Goal: Task Accomplishment & Management: Manage account settings

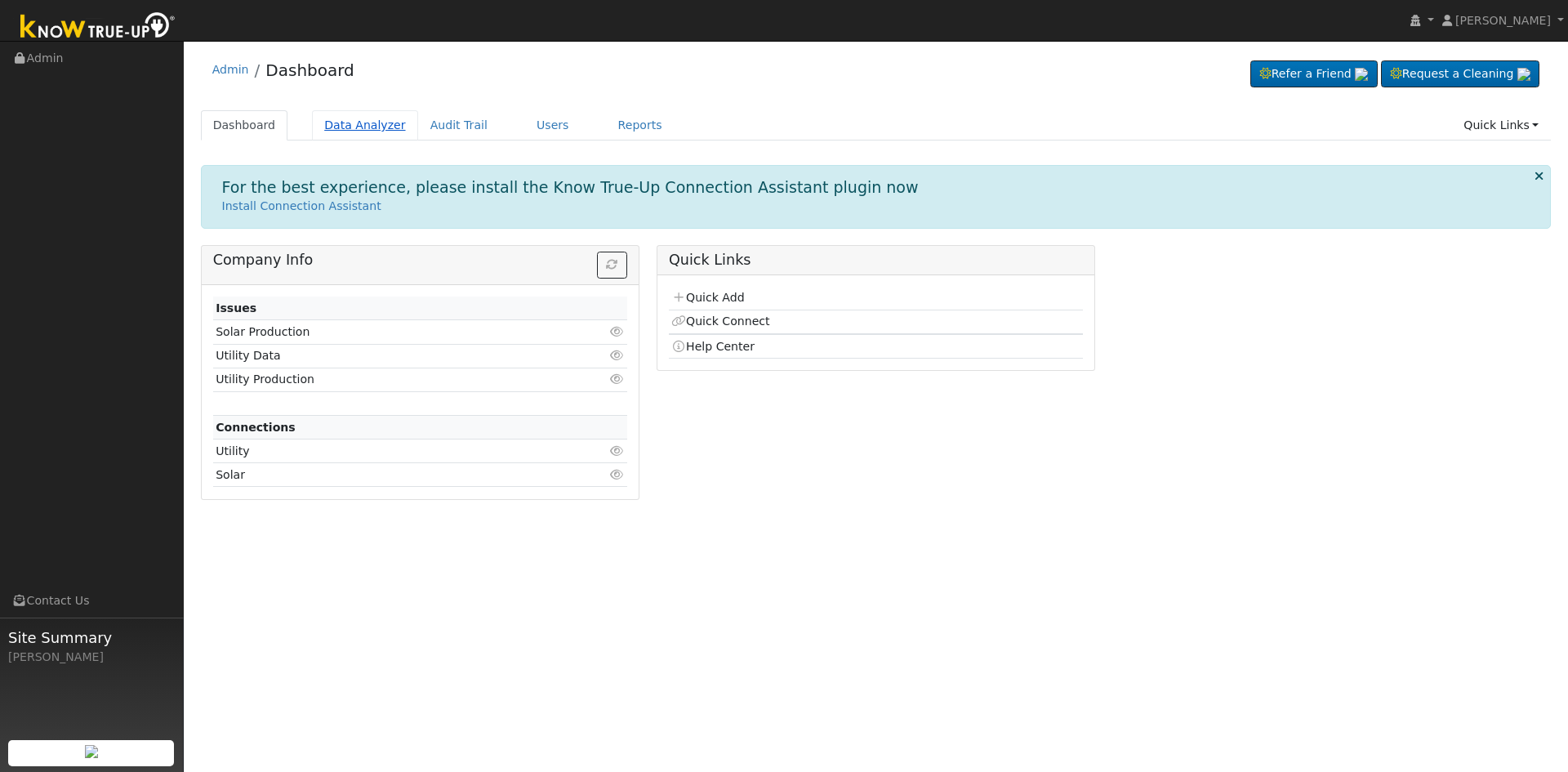
click at [346, 124] on link "Data Analyzer" at bounding box center [364, 126] width 106 height 31
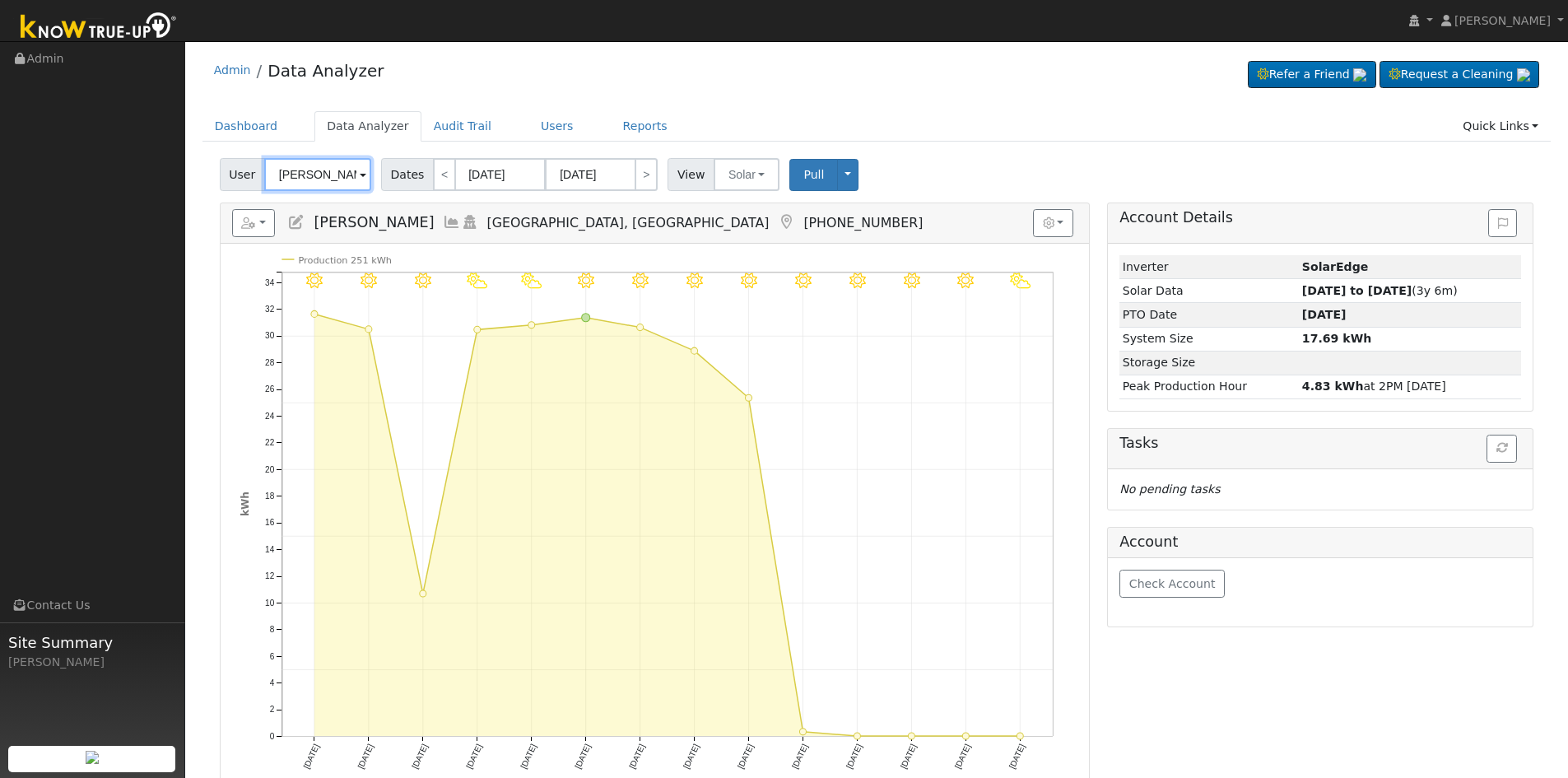
click at [341, 178] on input "Erick Motta" at bounding box center [318, 175] width 107 height 33
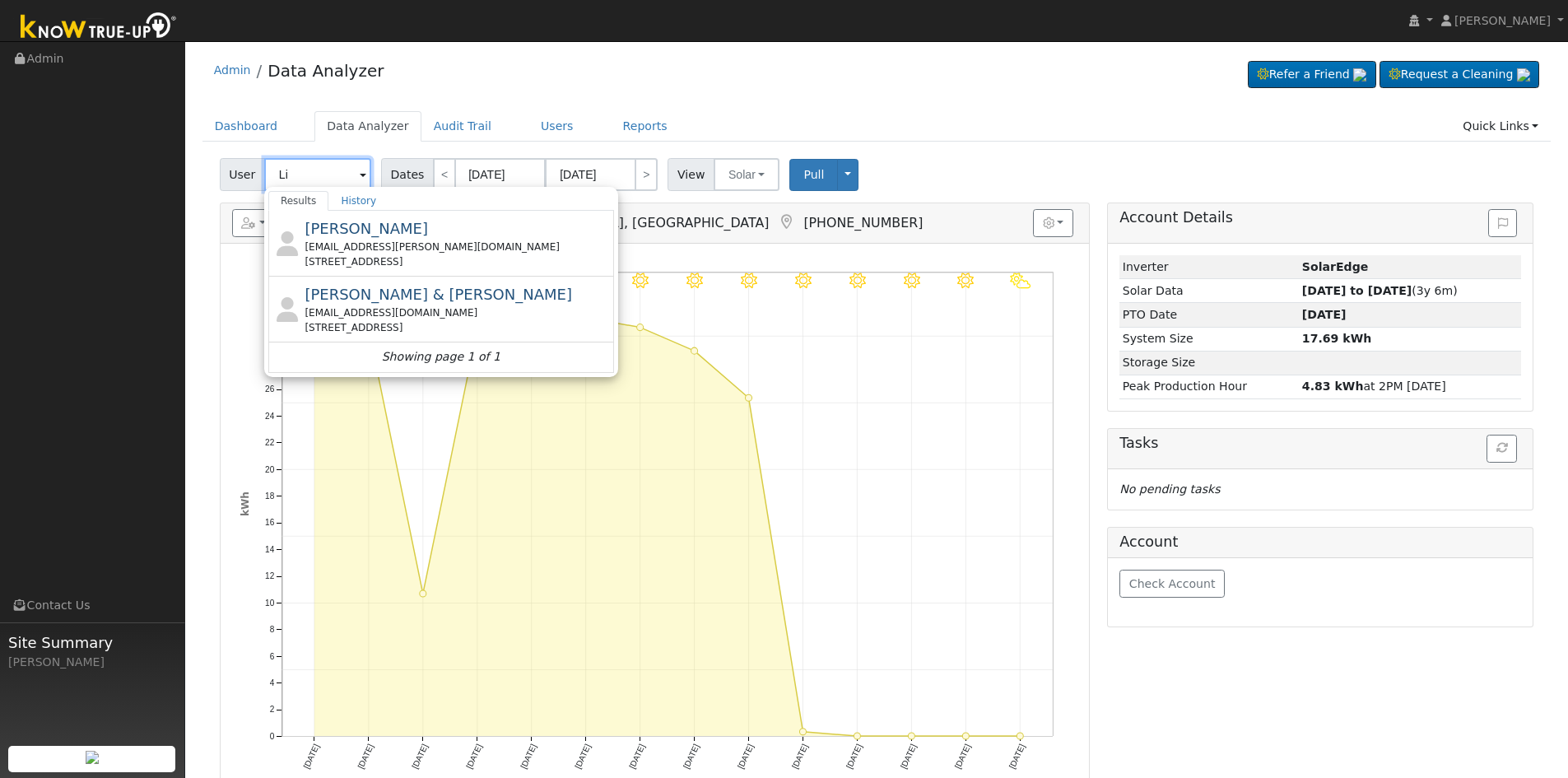
type input "L"
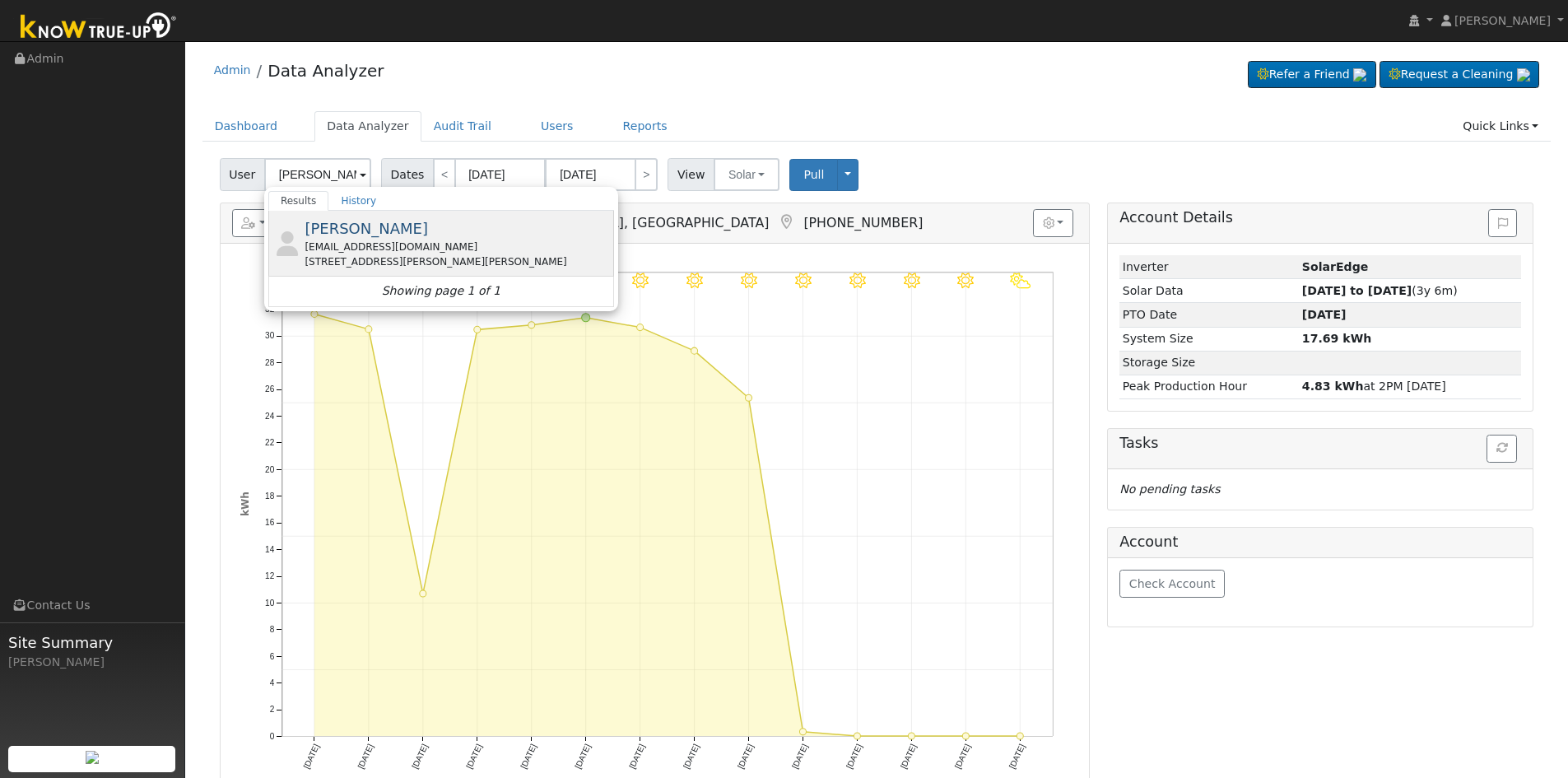
click at [453, 247] on div "laltizio@sbcglobal.net" at bounding box center [457, 246] width 306 height 15
type input "MIKE NELSON"
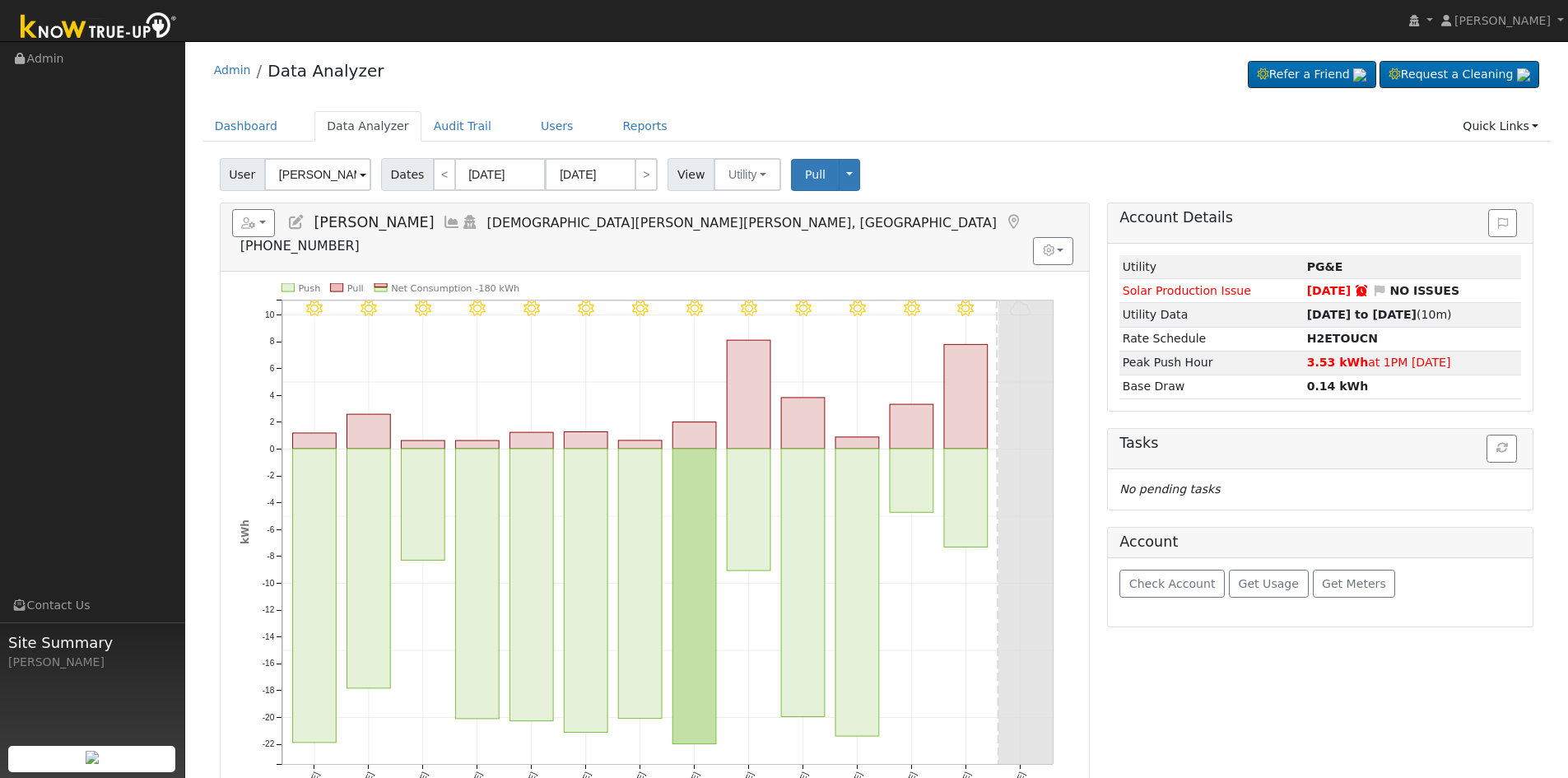
click at [297, 221] on icon at bounding box center [296, 222] width 18 height 15
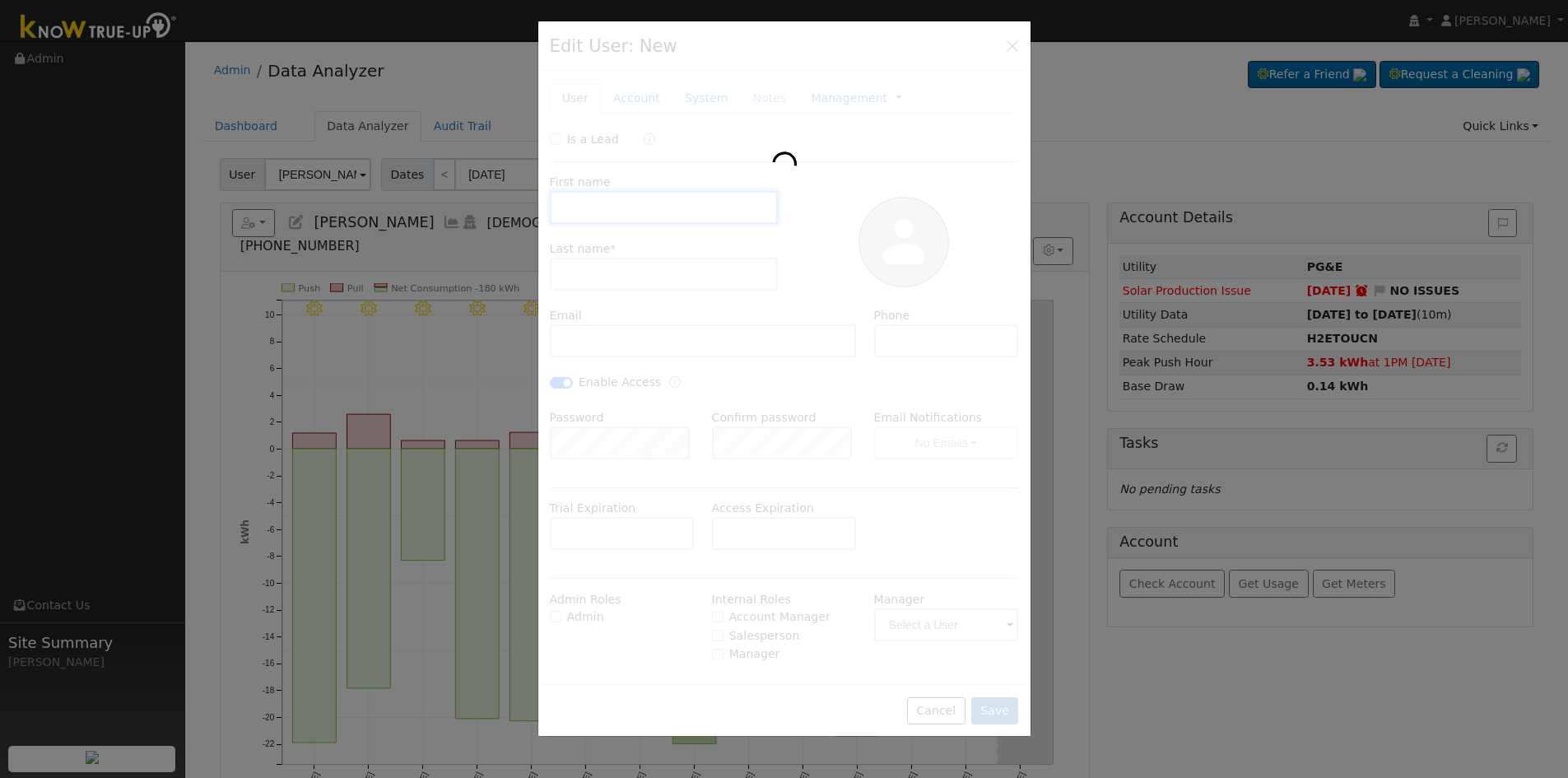
type input "MIKE"
type input "NELSON"
type input "laltizio@sbcglobal.net"
type input "831.637.8260"
checkbox input "true"
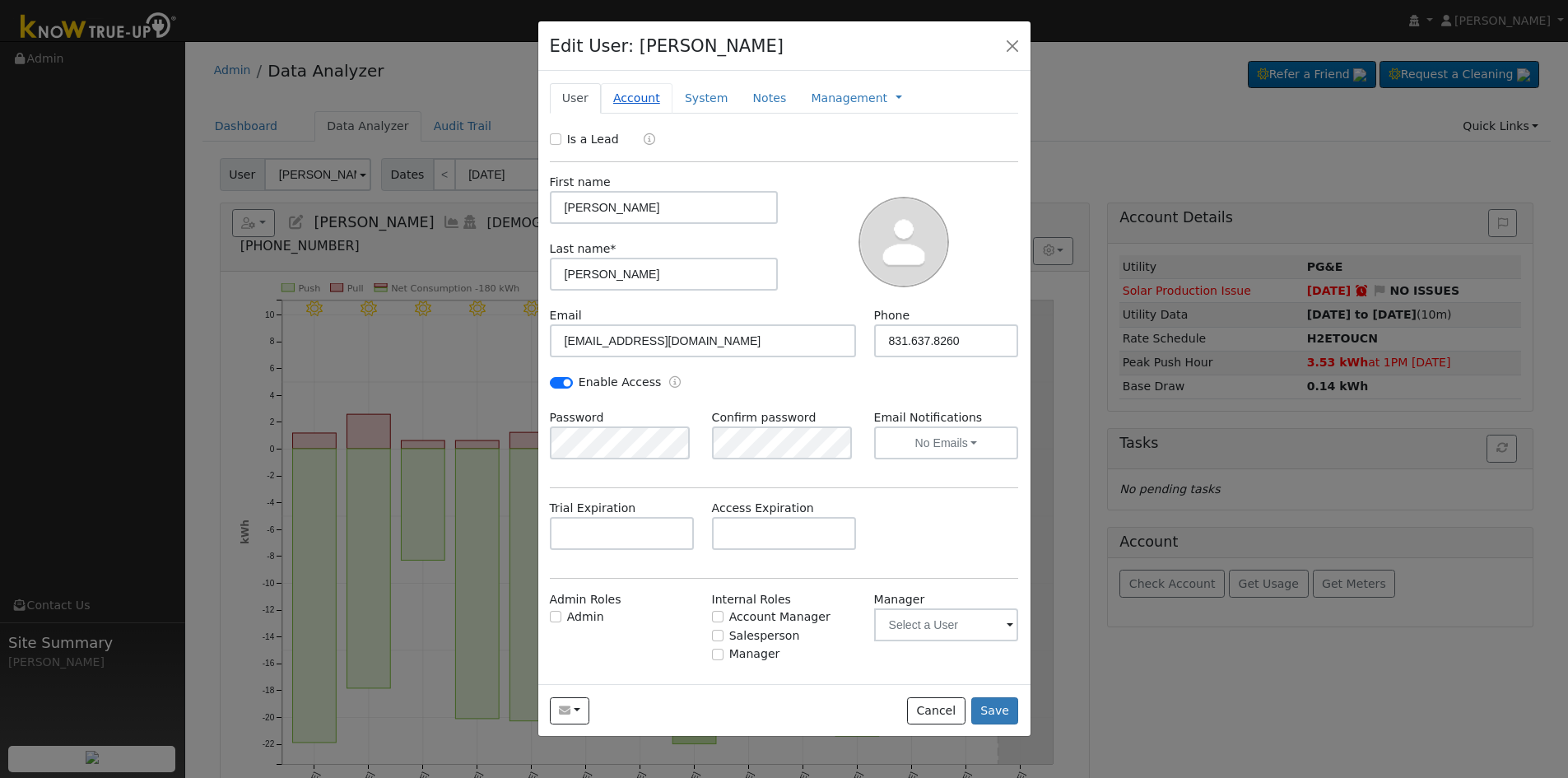
click at [623, 100] on link "Account" at bounding box center [637, 98] width 72 height 31
